Goal: Task Accomplishment & Management: Use online tool/utility

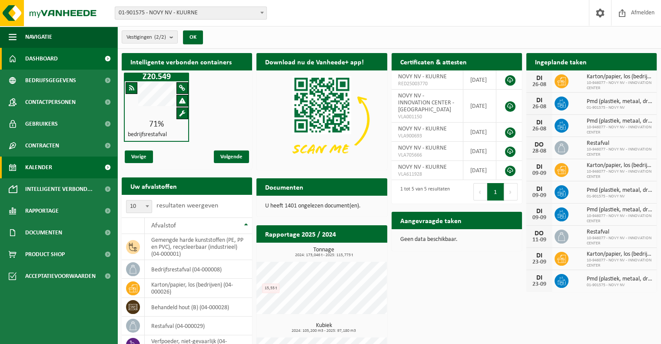
click at [61, 167] on link "Kalender" at bounding box center [58, 167] width 117 height 22
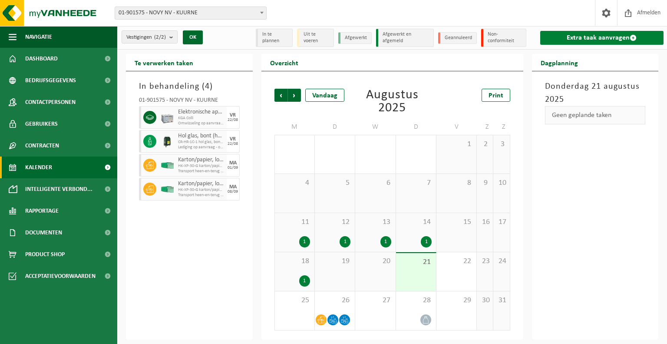
click at [610, 36] on link "Extra taak aanvragen" at bounding box center [601, 38] width 123 height 14
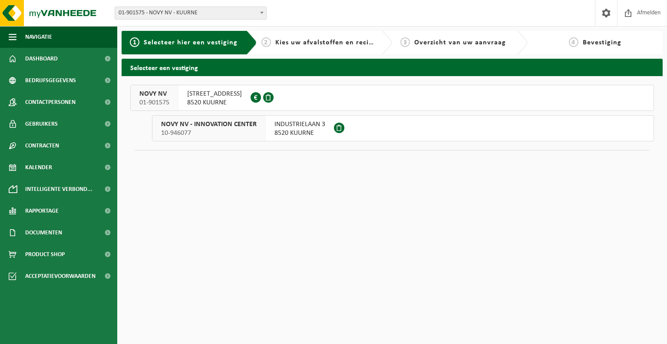
click at [189, 95] on span "NOORDLAAN 6" at bounding box center [214, 93] width 55 height 9
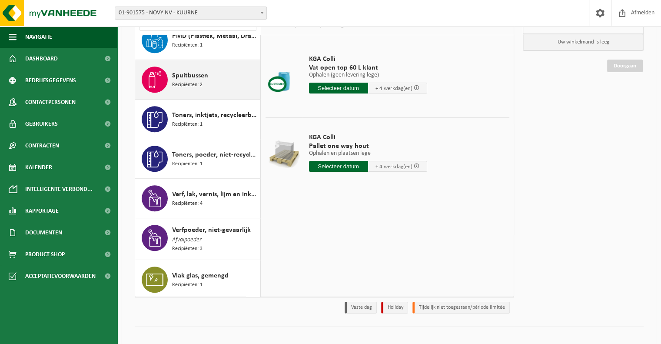
scroll to position [80, 0]
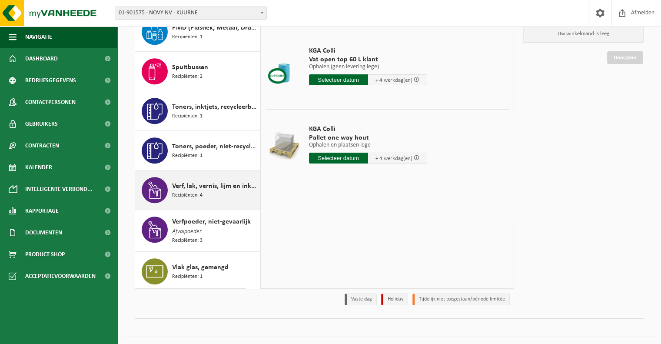
click at [222, 187] on span "Verf, lak, vernis, lijm en inkt, industrieel in kleinverpakking" at bounding box center [215, 186] width 86 height 10
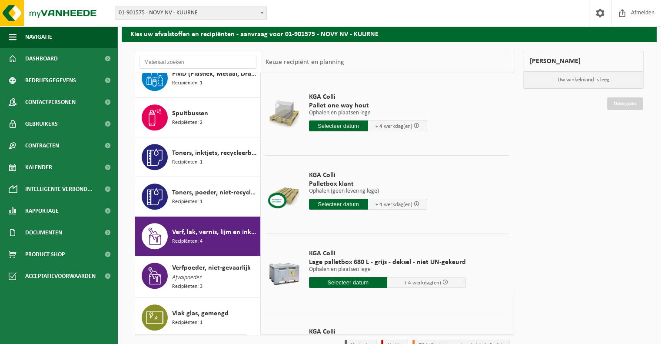
scroll to position [0, 0]
